Goal: Task Accomplishment & Management: Complete application form

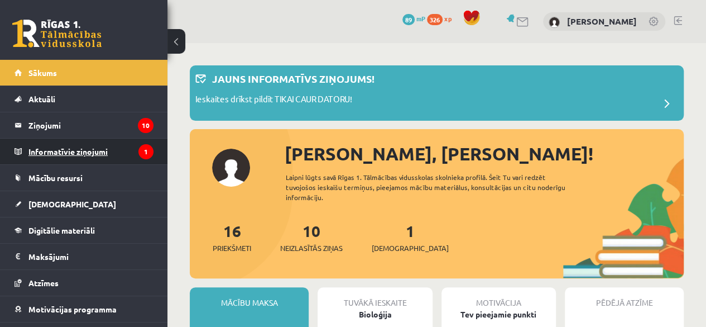
click at [109, 152] on legend "Informatīvie ziņojumi 1" at bounding box center [90, 151] width 125 height 26
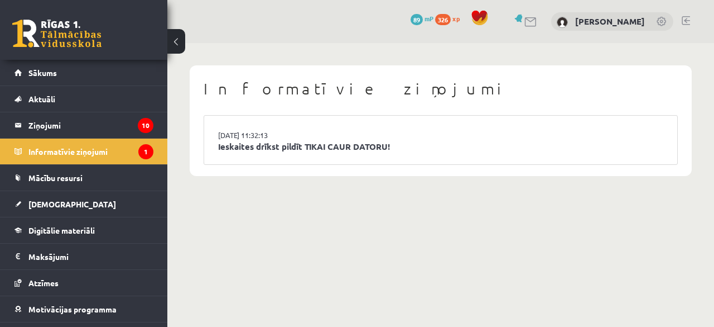
click at [224, 153] on li "[DATE] 11:32:13 Ieskaites drīkst pildīt TIKAI CAUR DATORU!" at bounding box center [440, 140] width 473 height 49
click at [226, 153] on li "[DATE] 11:32:13 Ieskaites drīkst pildīt TIKAI CAUR DATORU!" at bounding box center [440, 140] width 473 height 49
drag, startPoint x: 337, startPoint y: 132, endPoint x: 337, endPoint y: 141, distance: 9.5
click at [337, 141] on li "15.09.2025 11:32:13 Ieskaites drīkst pildīt TIKAI CAUR DATORU!" at bounding box center [440, 140] width 473 height 49
click at [338, 141] on link "Ieskaites drīkst pildīt TIKAI CAUR DATORU!" at bounding box center [440, 146] width 445 height 13
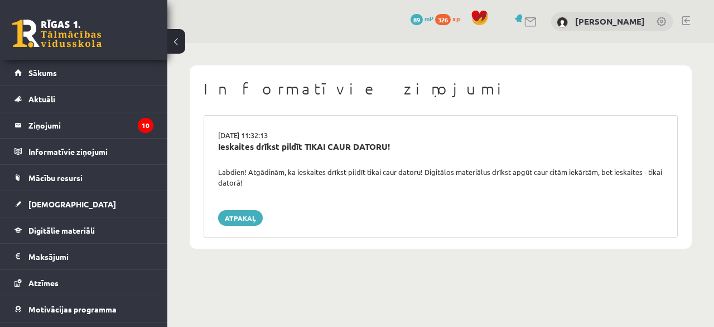
click at [336, 150] on div "Ieskaites drīkst pildīt TIKAI CAUR DATORU!" at bounding box center [440, 146] width 445 height 13
click at [246, 214] on link "Atpakaļ" at bounding box center [240, 218] width 45 height 16
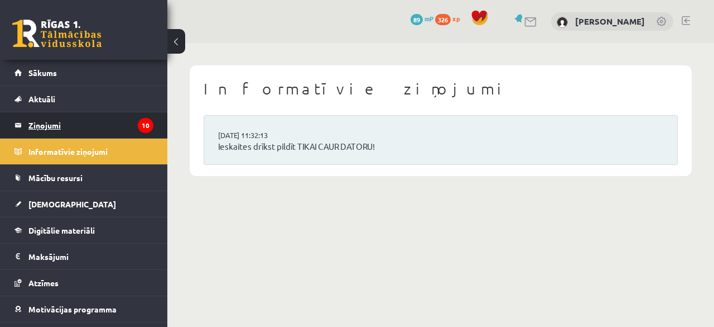
click at [108, 125] on legend "Ziņojumi 10" at bounding box center [90, 125] width 125 height 26
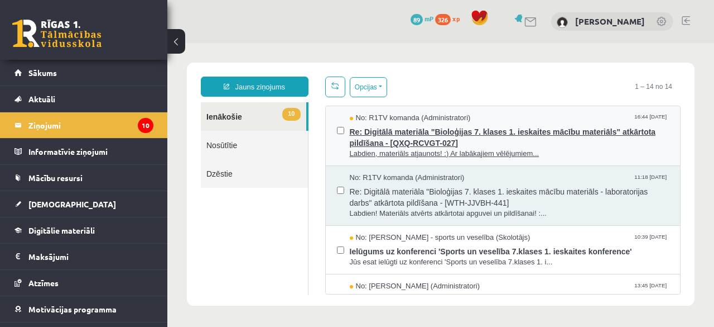
click at [468, 136] on span "Re: Digitālā materiāla "Bioloģijas 7. klases 1. ieskaites mācību materiāls" atk…" at bounding box center [510, 135] width 320 height 25
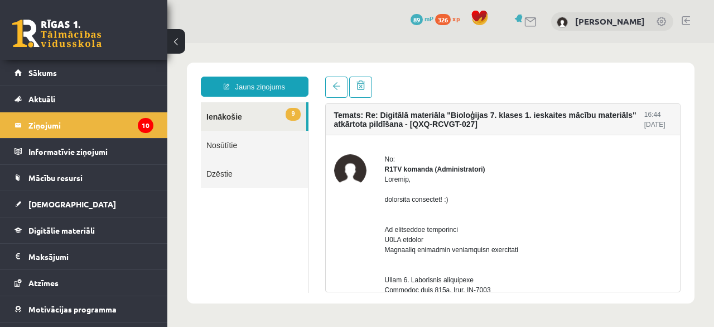
click at [243, 152] on link "Nosūtītie" at bounding box center [254, 145] width 107 height 28
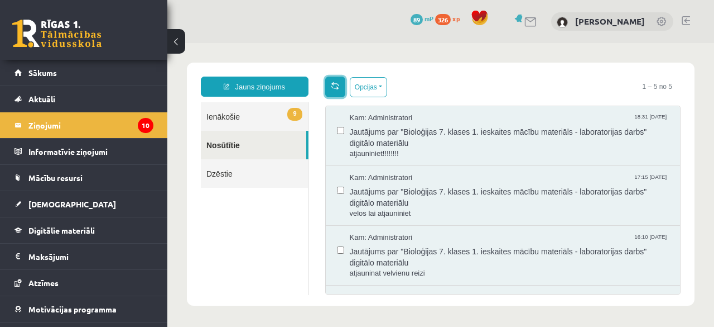
click at [336, 96] on link at bounding box center [335, 86] width 20 height 21
click at [370, 88] on button "Opcijas" at bounding box center [368, 87] width 37 height 20
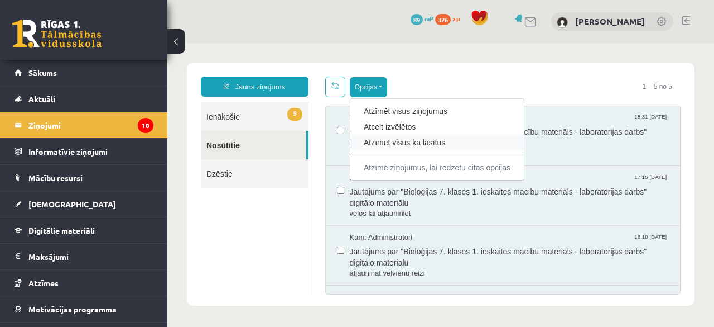
click at [376, 143] on link "Atzīmēt visus kā lasītus" at bounding box center [437, 142] width 147 height 11
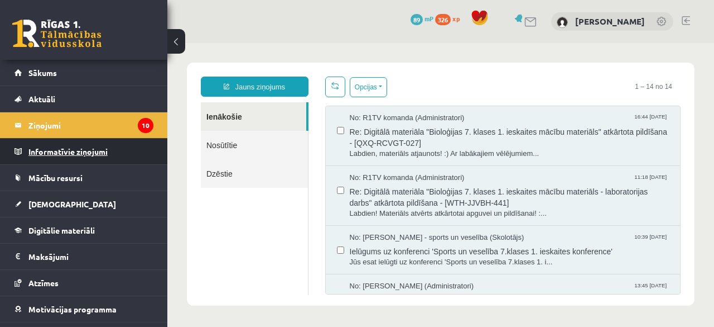
click at [88, 144] on legend "Informatīvie ziņojumi 0" at bounding box center [90, 151] width 125 height 26
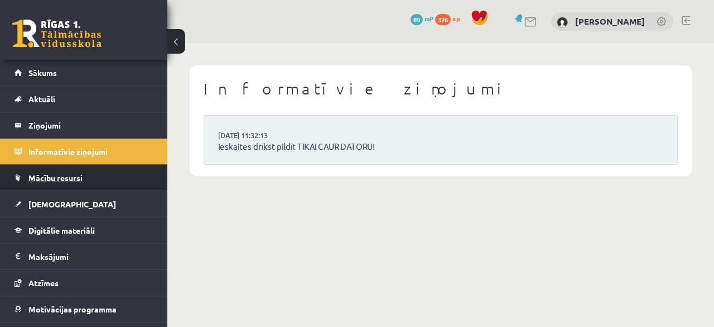
click at [78, 175] on span "Mācību resursi" at bounding box center [55, 177] width 54 height 10
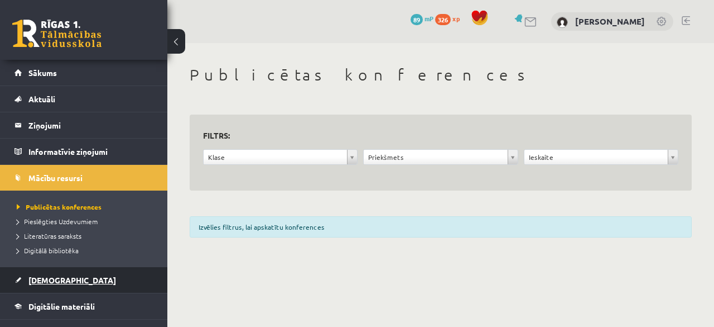
click at [55, 275] on span "[DEMOGRAPHIC_DATA]" at bounding box center [72, 280] width 88 height 10
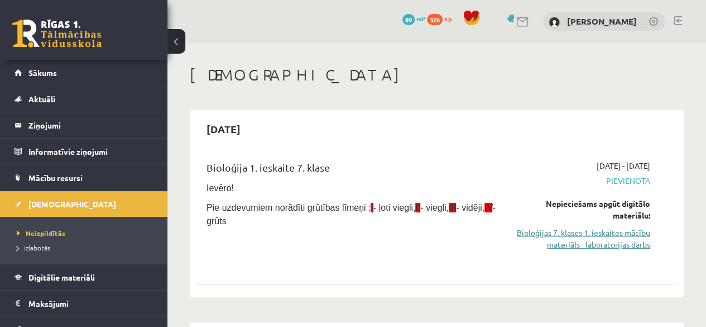
click at [567, 237] on link "Bioloģijas 7. klases 1. ieskaites mācību materiāls - laboratorijas darbs" at bounding box center [582, 238] width 137 height 23
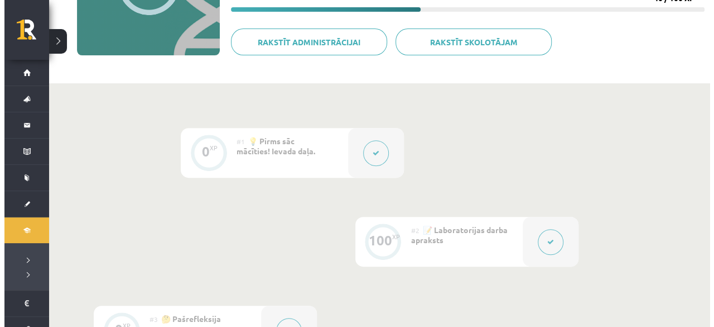
scroll to position [250, 0]
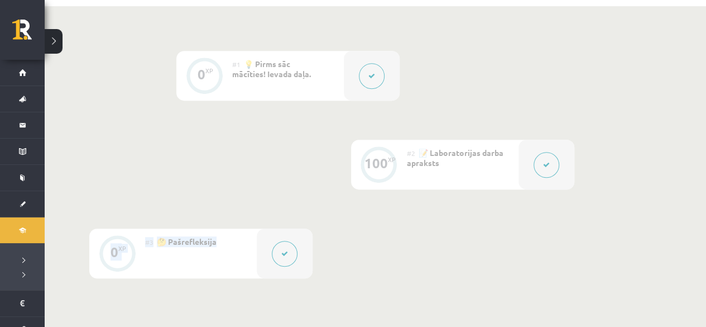
drag, startPoint x: 705, startPoint y: 226, endPoint x: 562, endPoint y: 180, distance: 150.6
click at [562, 180] on div "0 XP #1 💡 Pirms sāc mācīties! Ievada daļa. 100 XP #2 📝 Laboratorijas darba apra…" at bounding box center [375, 184] width 661 height 356
click at [562, 180] on div at bounding box center [547, 165] width 56 height 50
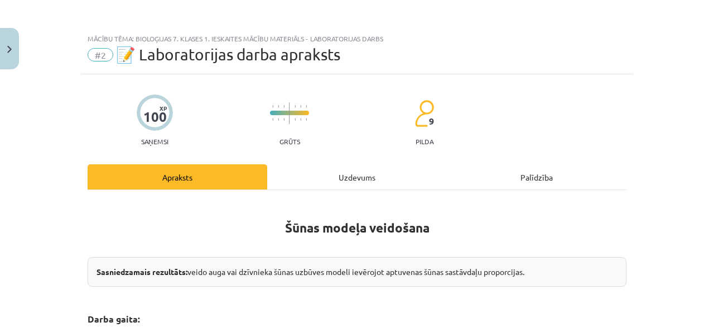
click at [338, 183] on div "Uzdevums" at bounding box center [357, 176] width 180 height 25
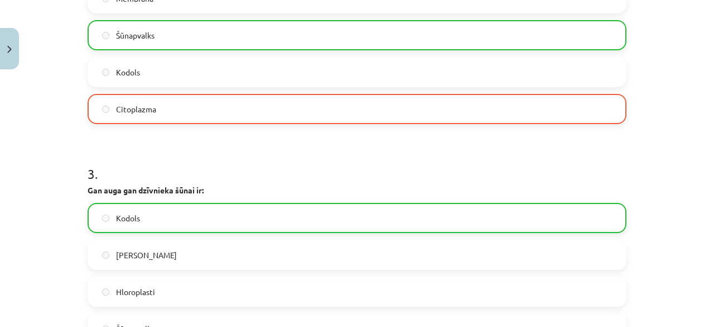
scroll to position [697, 0]
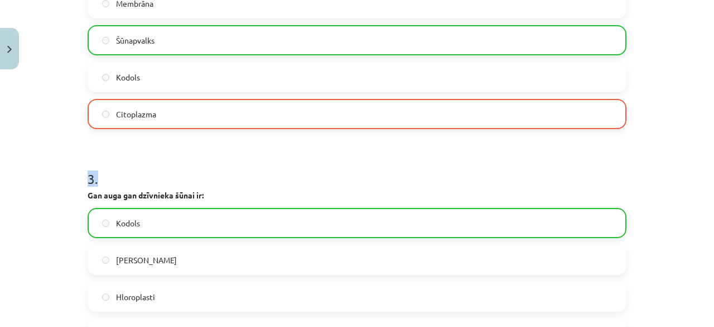
drag, startPoint x: 695, startPoint y: 133, endPoint x: 702, endPoint y: 121, distance: 13.7
click at [702, 120] on div "Mācību tēma: Bioloģijas 7. klases 1. ieskaites mācību materiāls - laboratorijas…" at bounding box center [357, 163] width 714 height 327
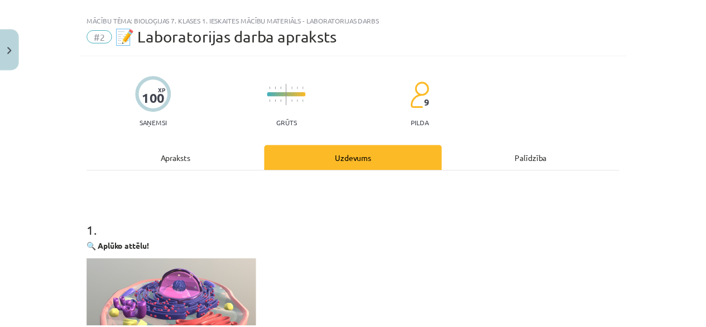
scroll to position [16, 0]
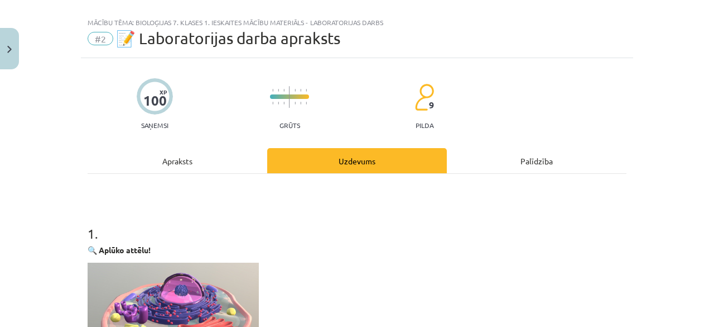
click at [545, 160] on div "Palīdzība" at bounding box center [537, 160] width 180 height 25
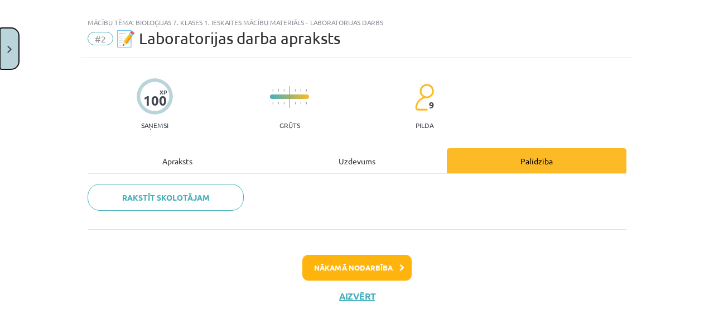
click at [1, 42] on button "Close" at bounding box center [9, 48] width 19 height 41
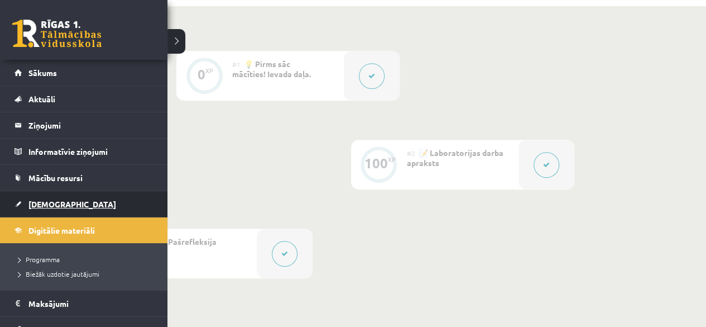
click at [64, 207] on link "[DEMOGRAPHIC_DATA]" at bounding box center [84, 204] width 139 height 26
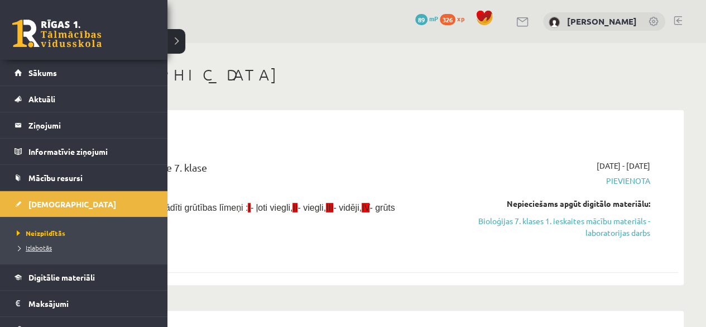
click at [58, 250] on link "Izlabotās" at bounding box center [85, 247] width 142 height 10
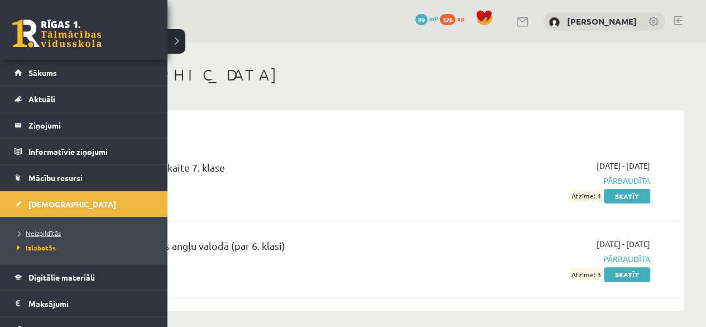
click at [37, 234] on span "Neizpildītās" at bounding box center [37, 232] width 47 height 9
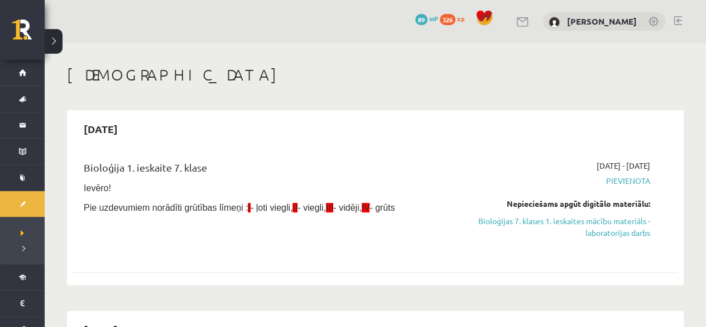
click at [442, 222] on div "Bioloģija 1. ieskaite 7. klase Ievēro! Pie uzdevumiem norādīti grūtības līmeņi …" at bounding box center [269, 207] width 389 height 94
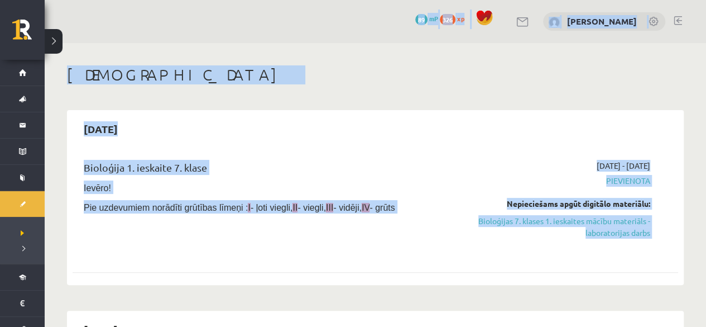
drag, startPoint x: 492, startPoint y: 281, endPoint x: 433, endPoint y: -48, distance: 334.1
click at [433, 0] on html "0 Dāvanas 89 mP 326 xp Rinalds Štromanis Sākums Aktuāli Kā mācīties eSKOLĀ Kont…" at bounding box center [353, 163] width 706 height 327
click at [622, 71] on h1 "[DEMOGRAPHIC_DATA]" at bounding box center [375, 74] width 617 height 19
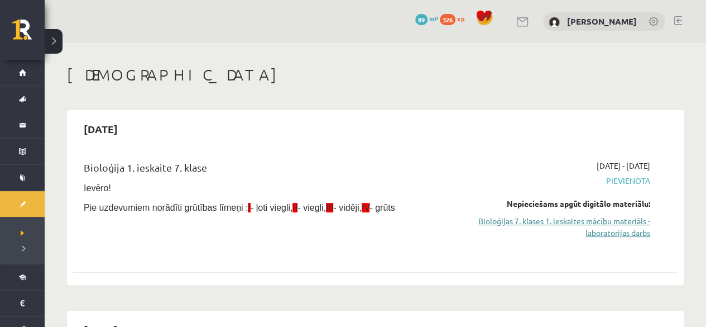
click at [562, 221] on link "Bioloģijas 7. klases 1. ieskaites mācību materiāls - laboratorijas darbs" at bounding box center [561, 226] width 177 height 23
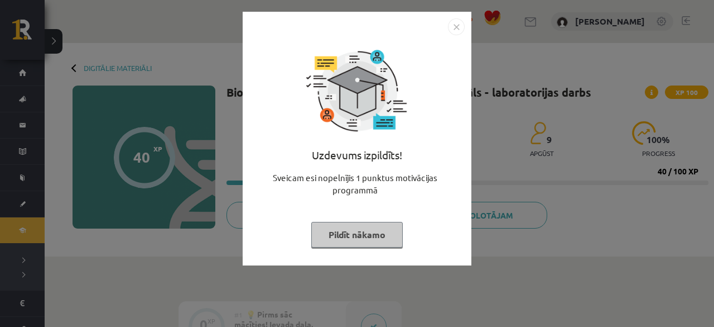
click at [352, 243] on button "Pildīt nākamo" at bounding box center [357, 235] width 92 height 26
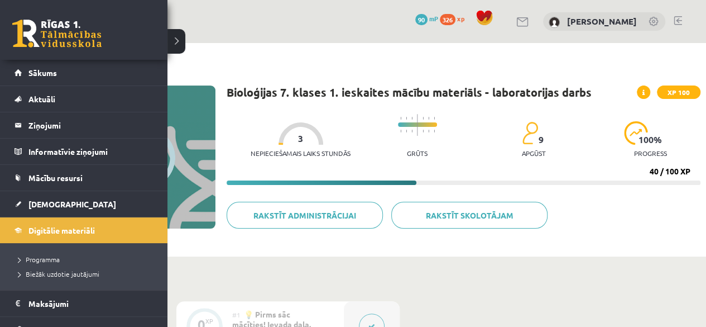
click at [44, 4] on div "0 Dāvanas 90 mP 326 xp" at bounding box center [83, 30] width 167 height 60
click at [45, 2] on div "0 Dāvanas 90 mP 326 xp" at bounding box center [83, 30] width 167 height 60
click at [88, 191] on link "[DEMOGRAPHIC_DATA]" at bounding box center [84, 204] width 139 height 26
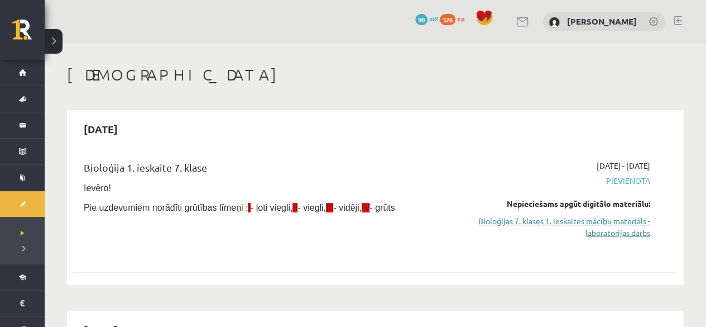
click at [582, 229] on link "Bioloģijas 7. klases 1. ieskaites mācību materiāls - laboratorijas darbs" at bounding box center [561, 226] width 177 height 23
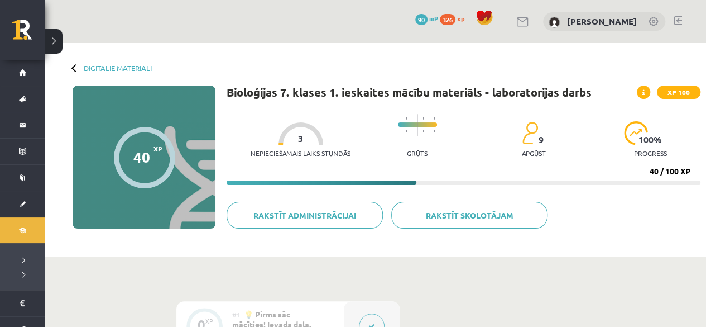
click at [641, 93] on span at bounding box center [643, 91] width 13 height 13
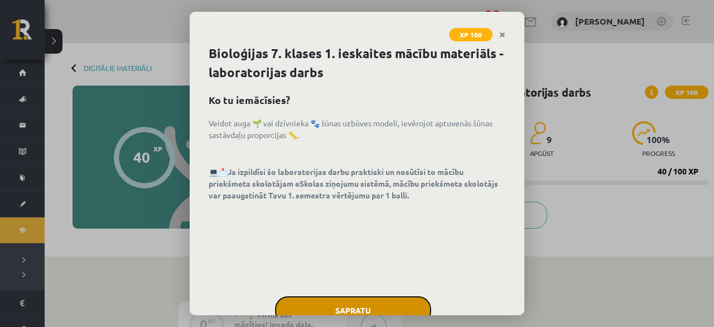
click at [410, 309] on button "Sapratu" at bounding box center [353, 310] width 156 height 28
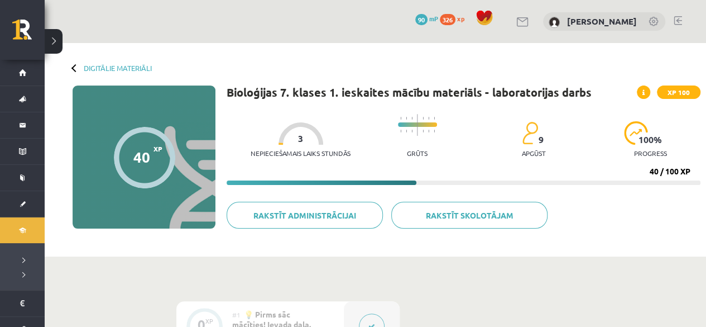
click at [387, 314] on div at bounding box center [372, 326] width 56 height 50
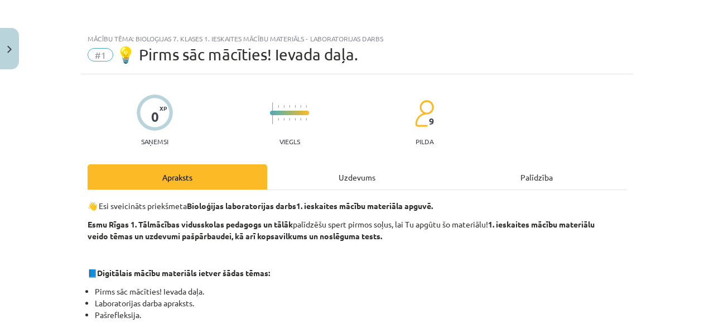
click at [348, 184] on div "Uzdevums" at bounding box center [357, 176] width 180 height 25
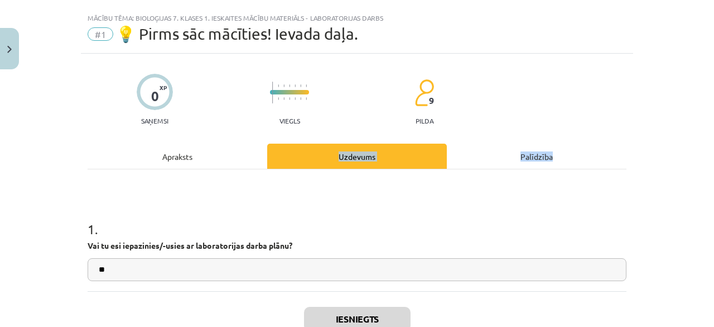
scroll to position [28, 0]
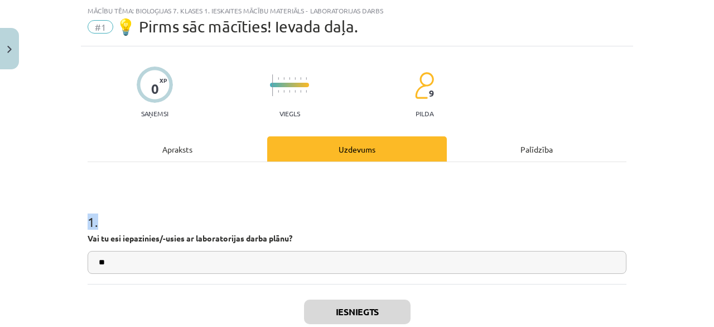
click at [348, 184] on div "1 . Vai tu esi iepazinies/-usies ar laboratorijas darba plānu? **" at bounding box center [357, 223] width 539 height 122
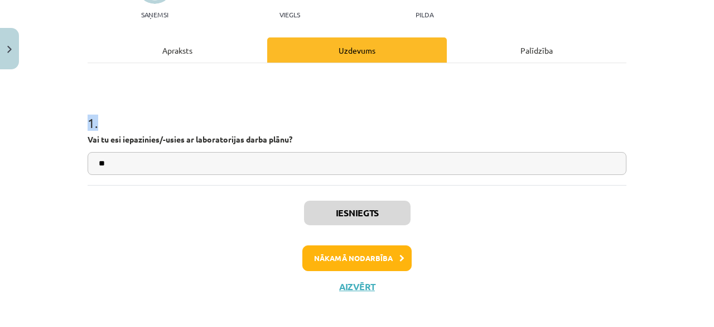
scroll to position [132, 0]
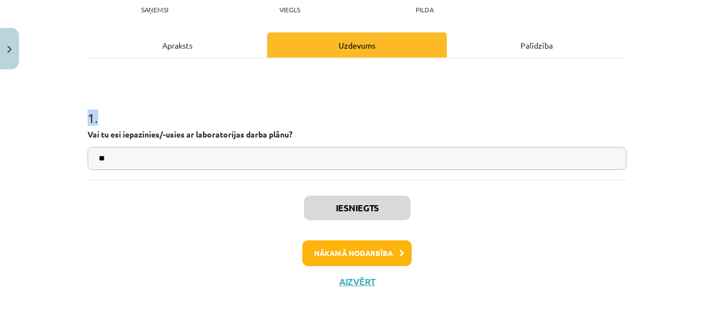
click at [170, 124] on h1 "1 ." at bounding box center [357, 107] width 539 height 35
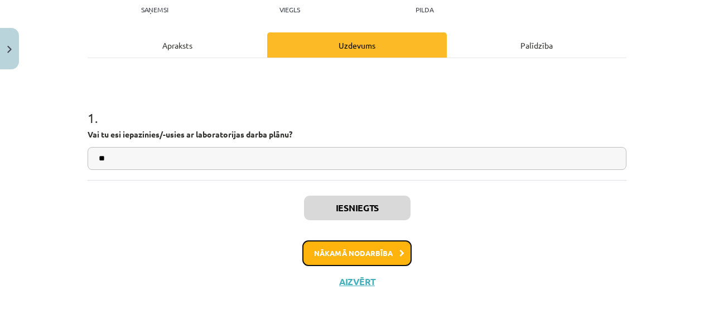
click at [320, 248] on button "Nākamā nodarbība" at bounding box center [357, 253] width 109 height 26
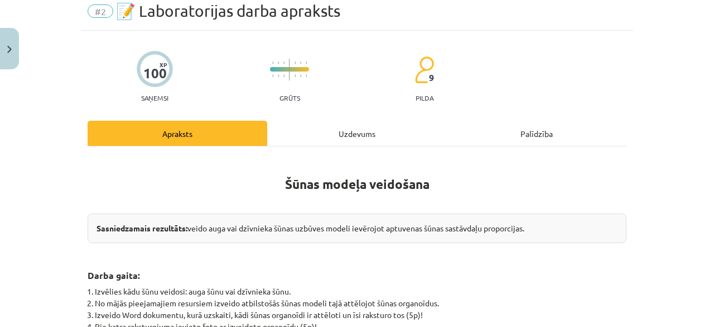
scroll to position [28, 0]
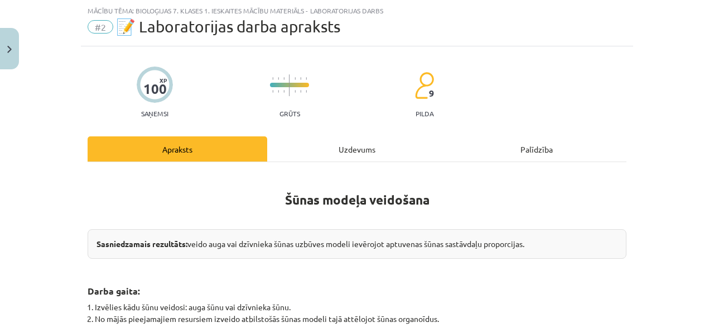
click at [320, 248] on div "Sasniedzamais rezultāts: veido auga vai dzīvnieka šūnas uzbūves modeli ievērojo…" at bounding box center [357, 244] width 539 height 30
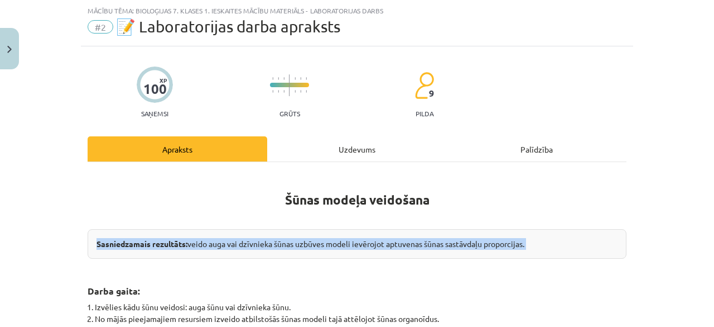
click at [321, 248] on div "Sasniedzamais rezultāts: veido auga vai dzīvnieka šūnas uzbūves modeli ievērojo…" at bounding box center [357, 244] width 539 height 30
drag, startPoint x: 321, startPoint y: 248, endPoint x: 304, endPoint y: 244, distance: 17.9
click at [316, 247] on div "Sasniedzamais rezultāts: veido auga vai dzīvnieka šūnas uzbūves modeli ievērojo…" at bounding box center [357, 244] width 539 height 30
click at [304, 244] on div "Sasniedzamais rezultāts: veido auga vai dzīvnieka šūnas uzbūves modeli ievērojo…" at bounding box center [357, 244] width 539 height 30
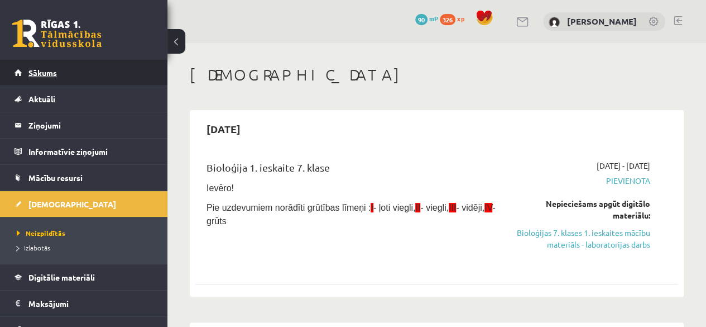
click at [69, 66] on link "Sākums" at bounding box center [84, 73] width 139 height 26
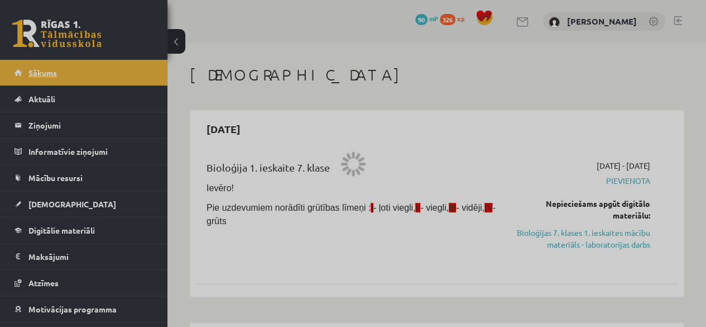
click at [69, 66] on div at bounding box center [353, 163] width 706 height 327
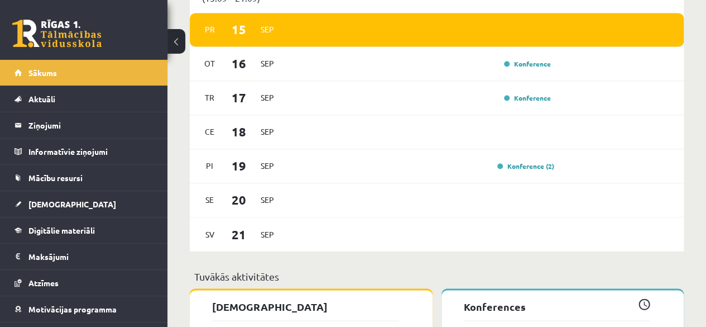
scroll to position [857, 0]
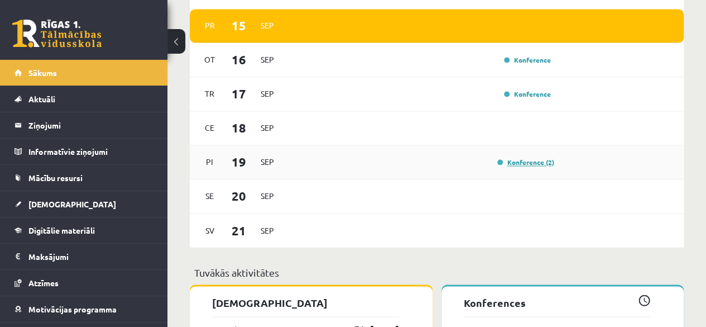
click at [529, 159] on link "Konference (2)" at bounding box center [525, 161] width 57 height 9
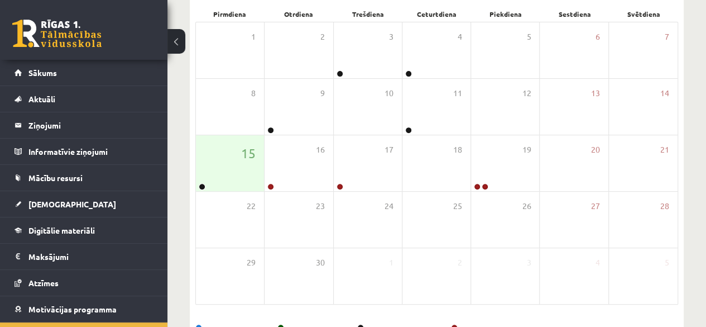
scroll to position [171, 0]
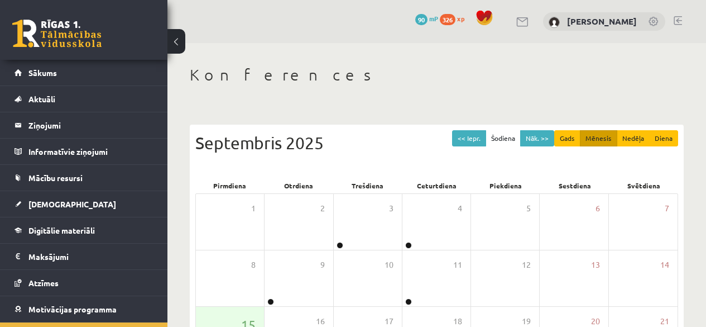
scroll to position [171, 0]
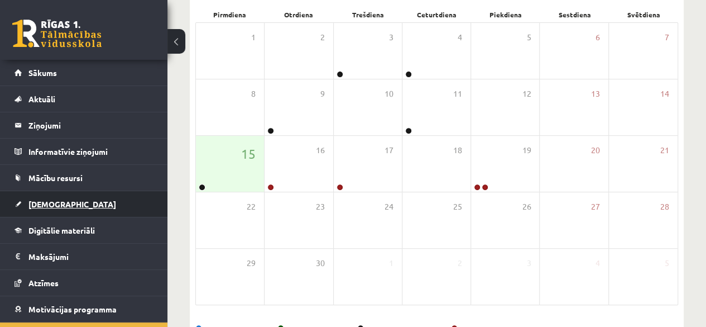
click at [49, 204] on span "[DEMOGRAPHIC_DATA]" at bounding box center [72, 204] width 88 height 10
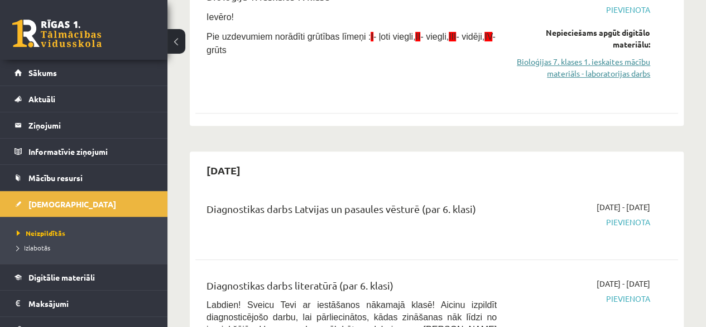
click at [618, 75] on link "Bioloģijas 7. klases 1. ieskaites mācību materiāls - laboratorijas darbs" at bounding box center [582, 67] width 137 height 23
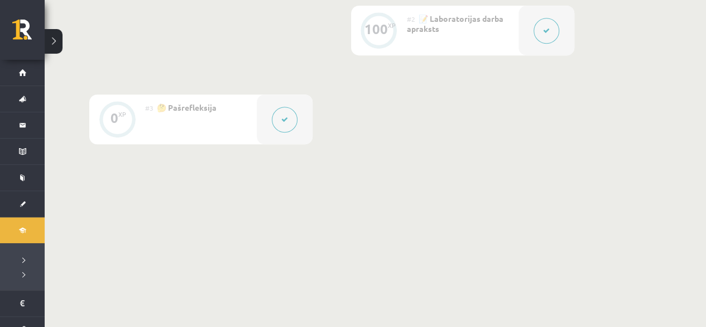
scroll to position [396, 0]
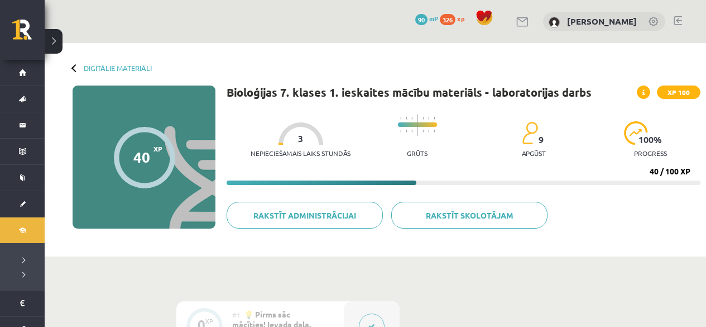
scroll to position [396, 0]
